Goal: Check status

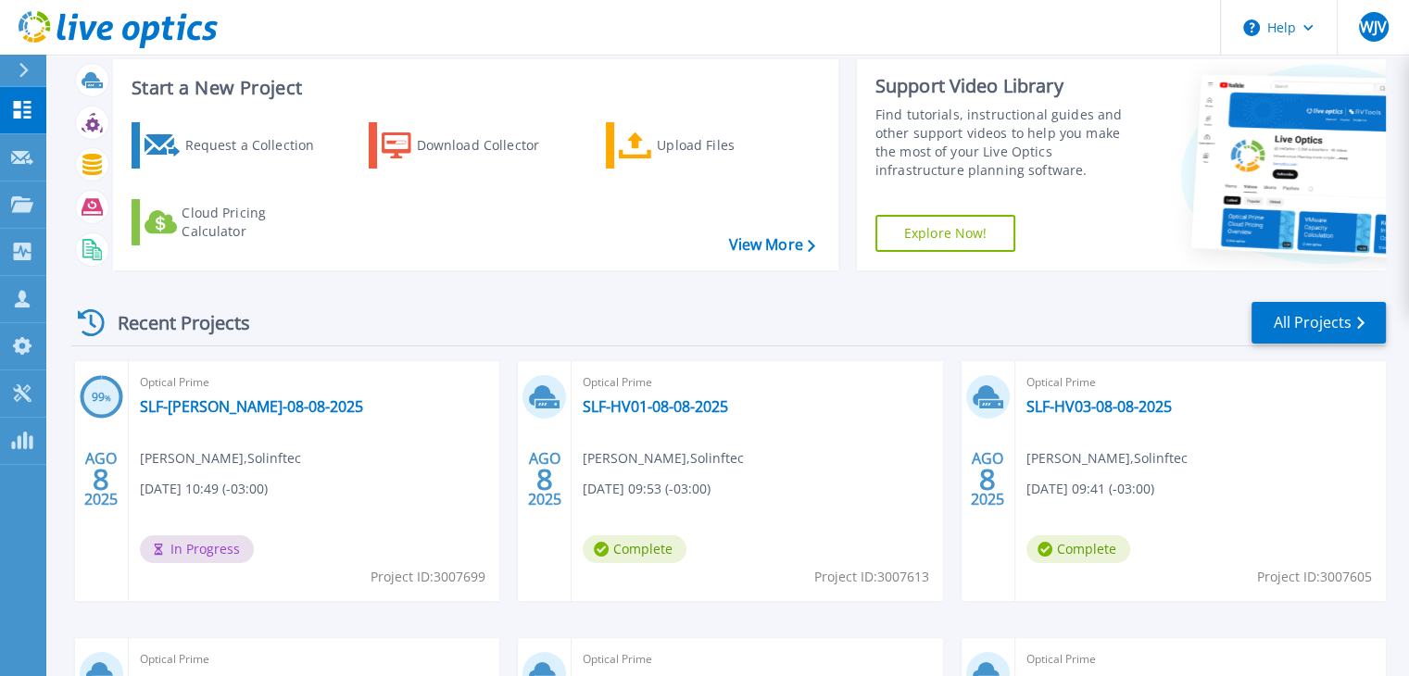
scroll to position [185, 0]
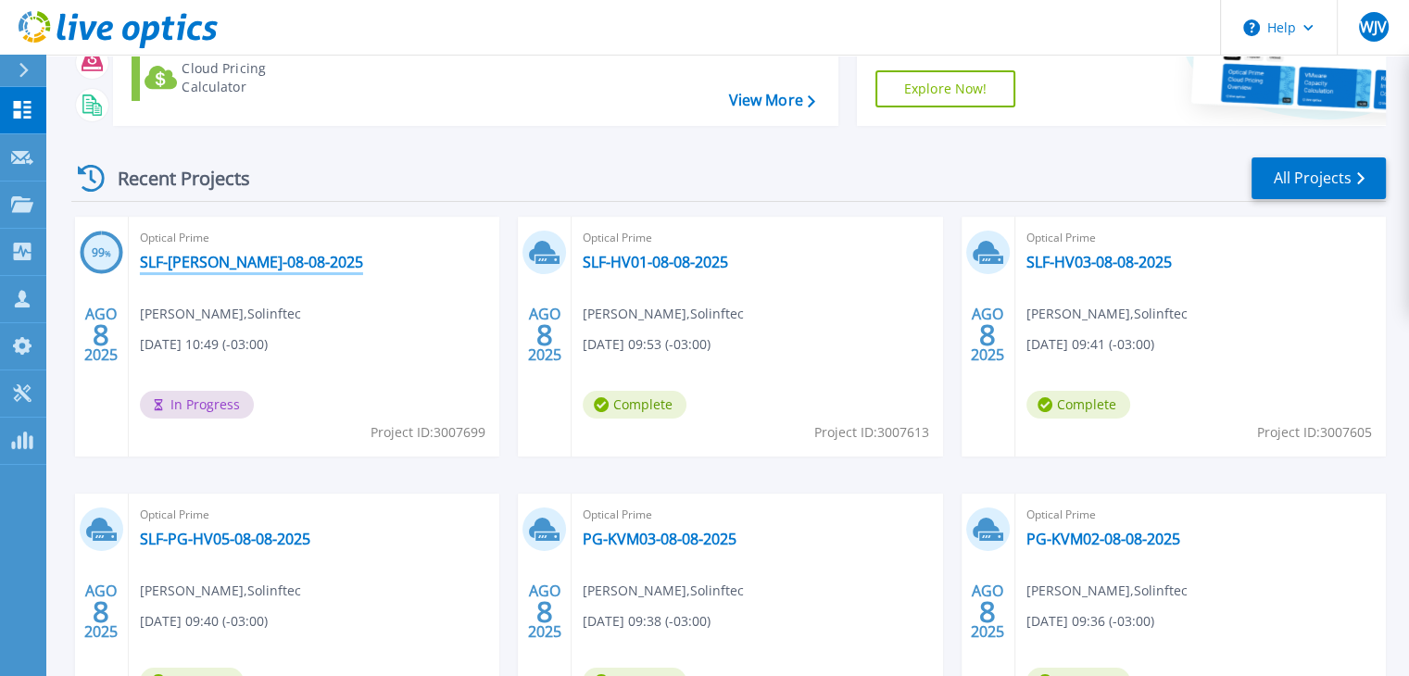
click at [217, 263] on link "SLF-[PERSON_NAME]-08-08-2025" at bounding box center [251, 262] width 223 height 19
